Goal: Task Accomplishment & Management: Manage account settings

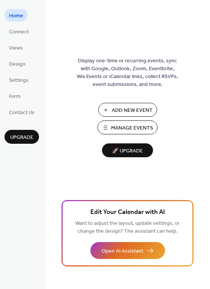
click at [136, 130] on span "Manage Events" at bounding box center [132, 128] width 42 height 8
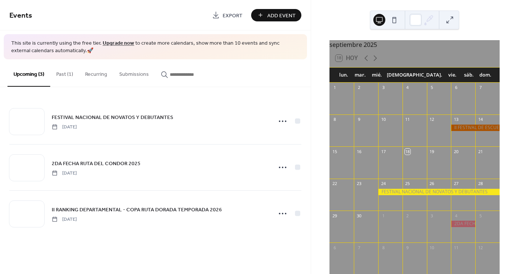
click at [60, 75] on button "Past (1)" at bounding box center [64, 72] width 29 height 27
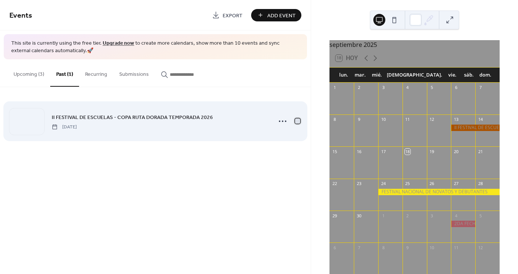
click at [296, 121] on div at bounding box center [297, 121] width 5 height 5
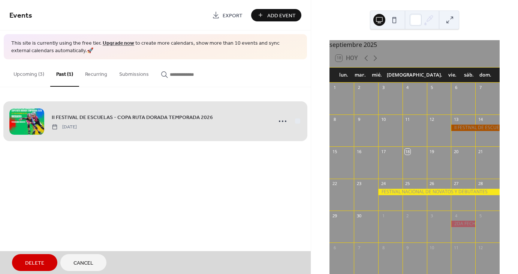
click at [39, 263] on span "Delete" at bounding box center [34, 263] width 19 height 8
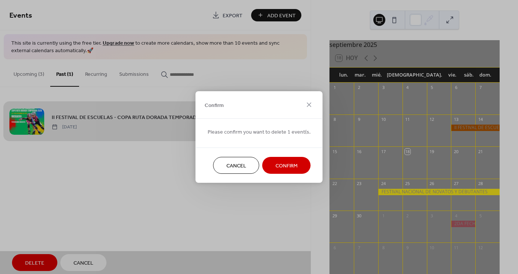
click at [281, 167] on span "Confirm" at bounding box center [287, 166] width 22 height 8
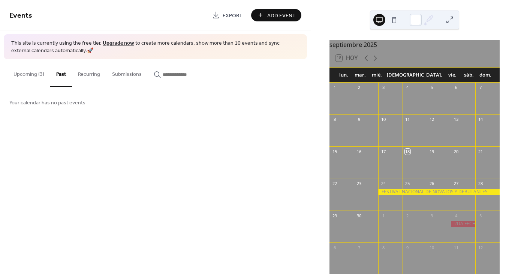
click at [32, 76] on button "Upcoming (3)" at bounding box center [29, 72] width 43 height 27
